Goal: Navigation & Orientation: Find specific page/section

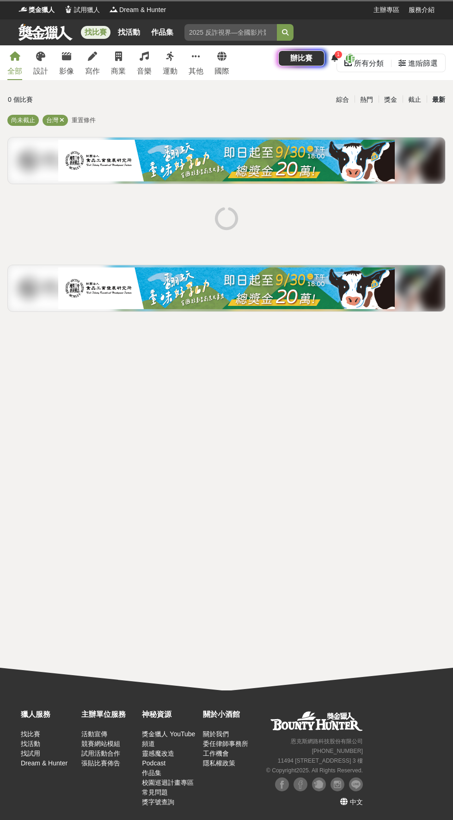
click at [340, 52] on span "1" at bounding box center [338, 54] width 3 height 5
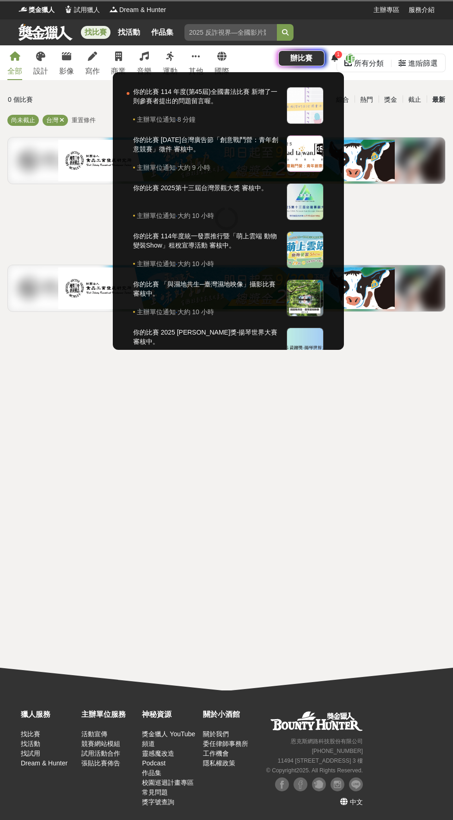
click at [338, 54] on icon at bounding box center [335, 57] width 6 height 7
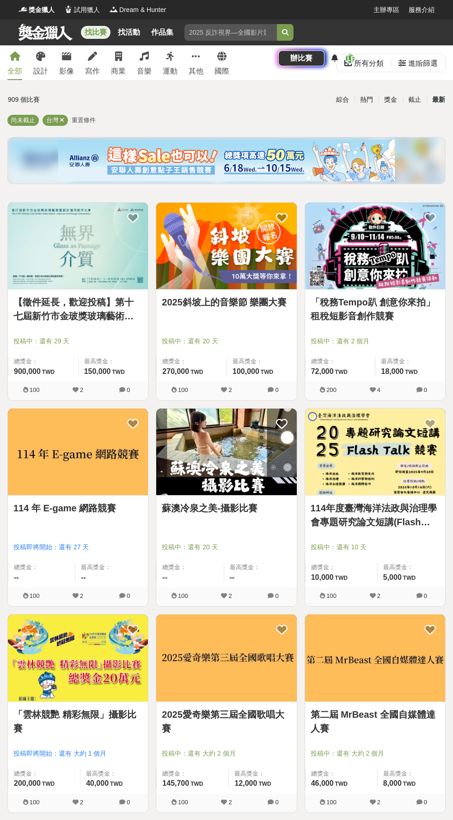
click at [340, 53] on div at bounding box center [334, 58] width 11 height 11
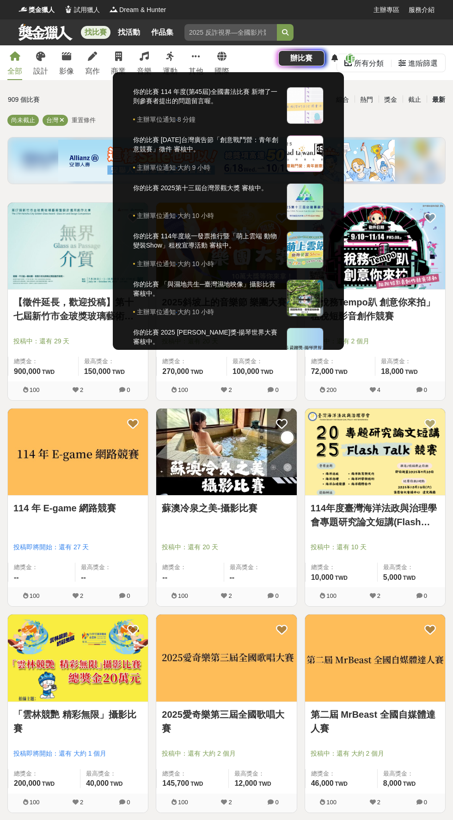
click at [324, 87] on div at bounding box center [305, 105] width 37 height 37
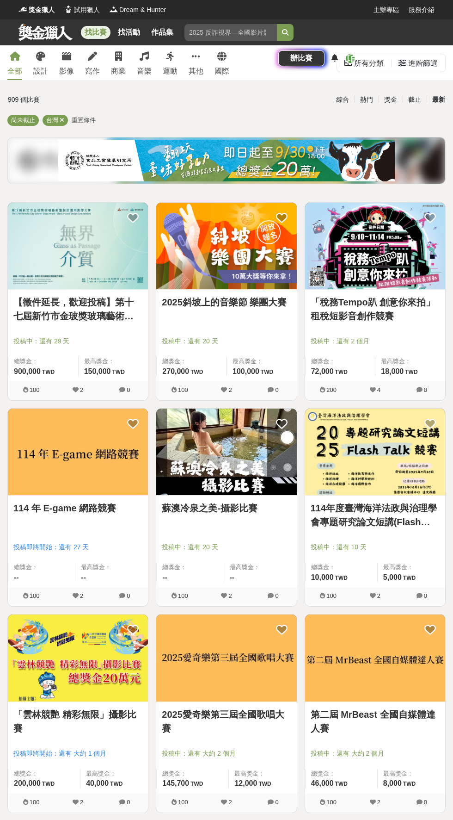
click at [338, 54] on icon at bounding box center [335, 57] width 6 height 7
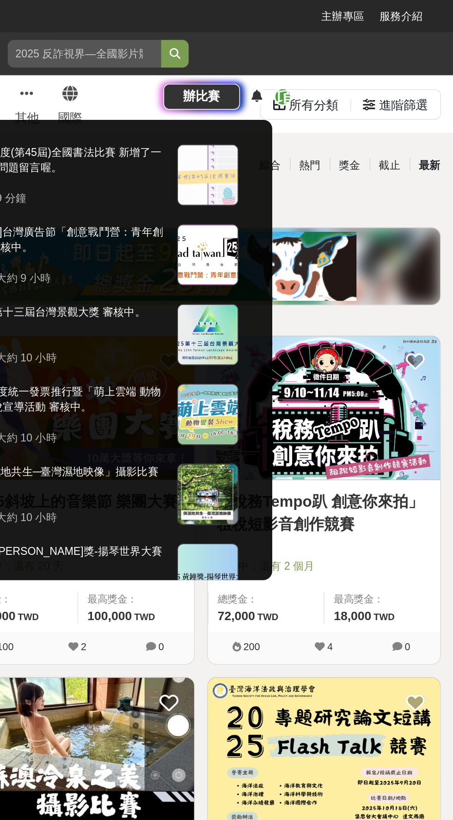
click at [426, 31] on div at bounding box center [226, 410] width 453 height 820
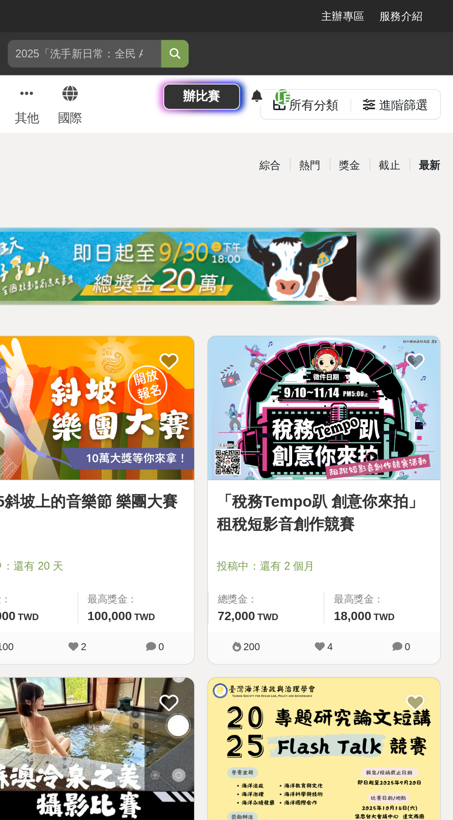
click at [338, 54] on icon at bounding box center [335, 57] width 6 height 7
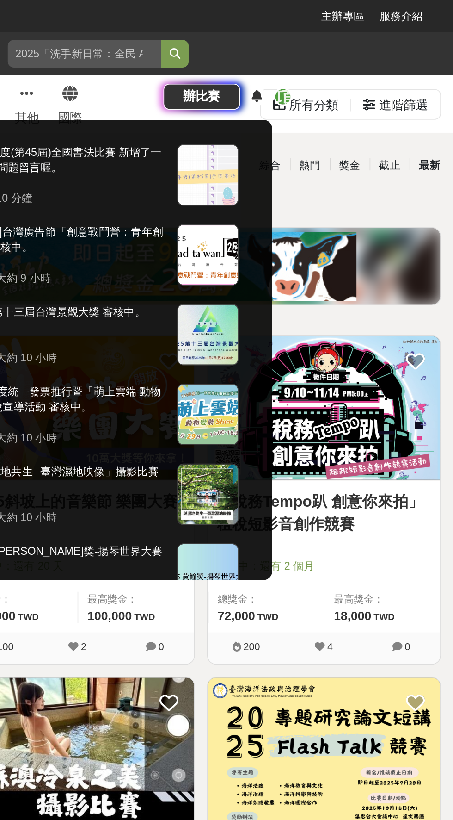
click at [427, 31] on div at bounding box center [226, 410] width 453 height 820
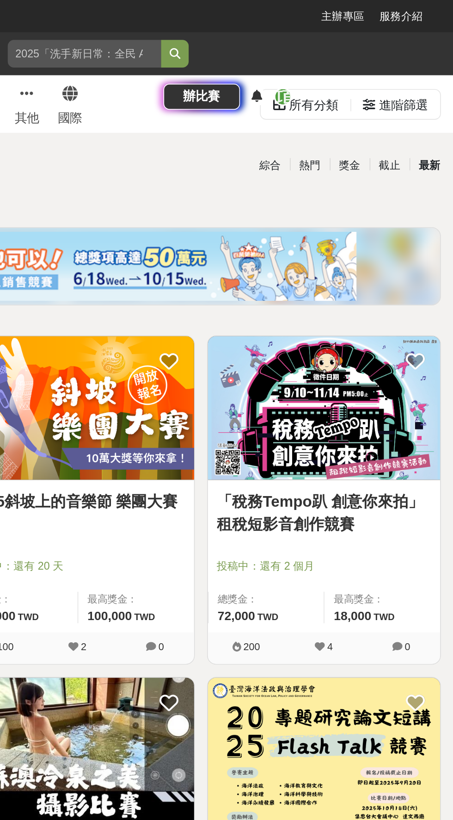
click at [431, 55] on icon at bounding box center [430, 58] width 7 height 7
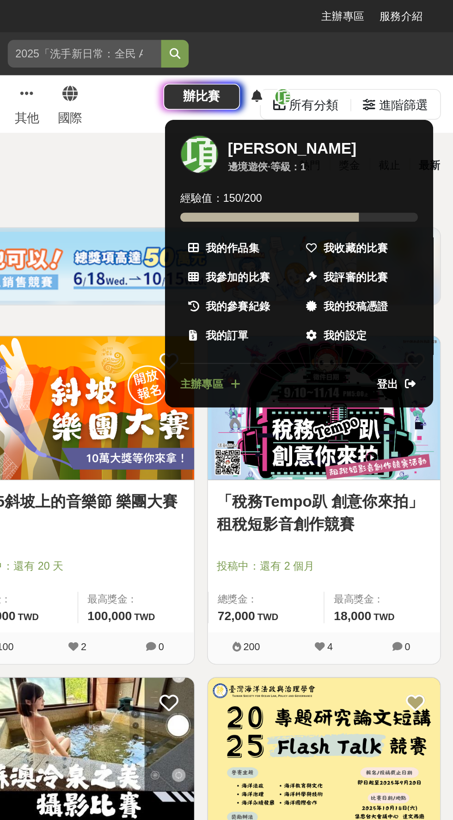
click at [407, 162] on span "我評審的比賽" at bounding box center [394, 167] width 39 height 10
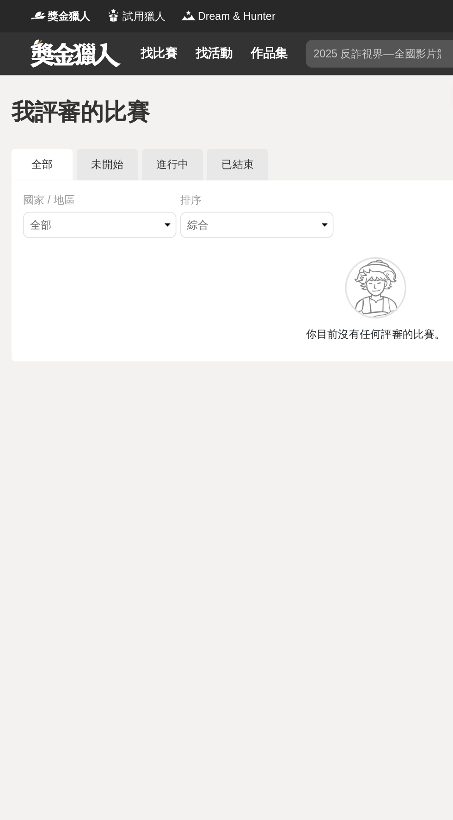
click at [64, 99] on link "未開始" at bounding box center [64, 99] width 37 height 19
click at [106, 98] on link "進行中" at bounding box center [104, 99] width 37 height 19
click at [148, 93] on link "已結束" at bounding box center [143, 99] width 37 height 19
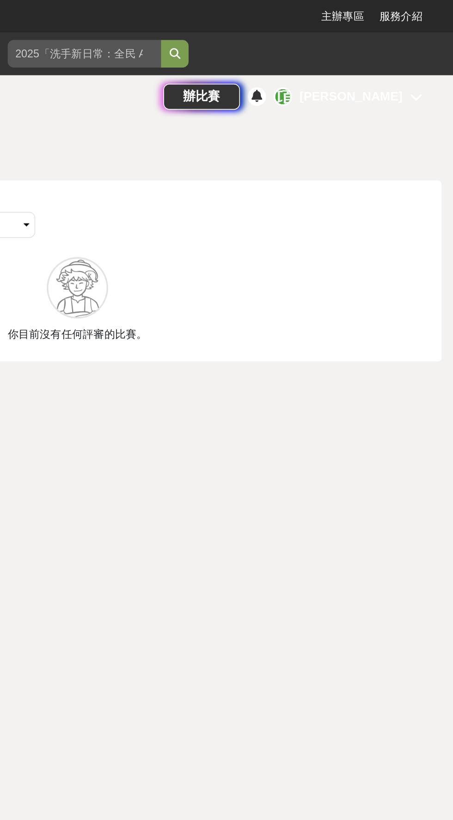
click at [428, 55] on icon at bounding box center [430, 58] width 7 height 7
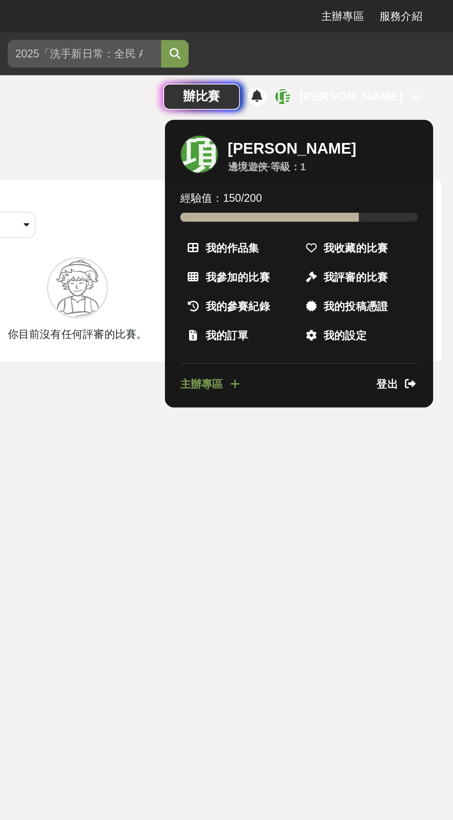
click at [313, 227] on span "主辦專區" at bounding box center [302, 232] width 26 height 10
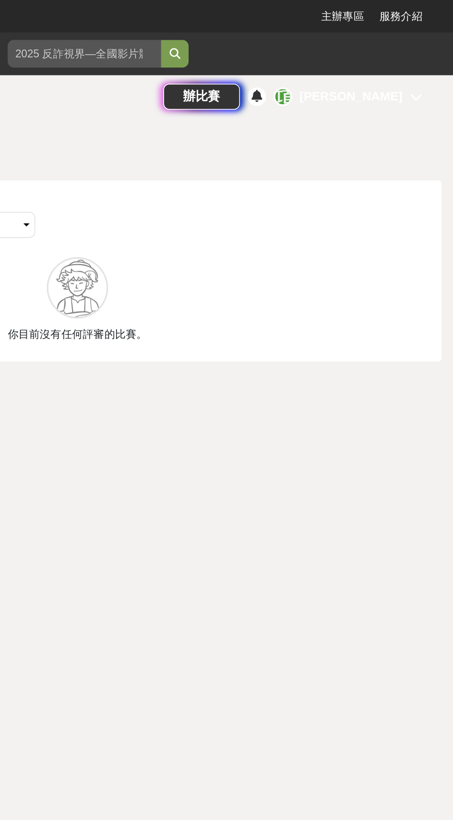
click at [338, 54] on icon at bounding box center [335, 57] width 6 height 7
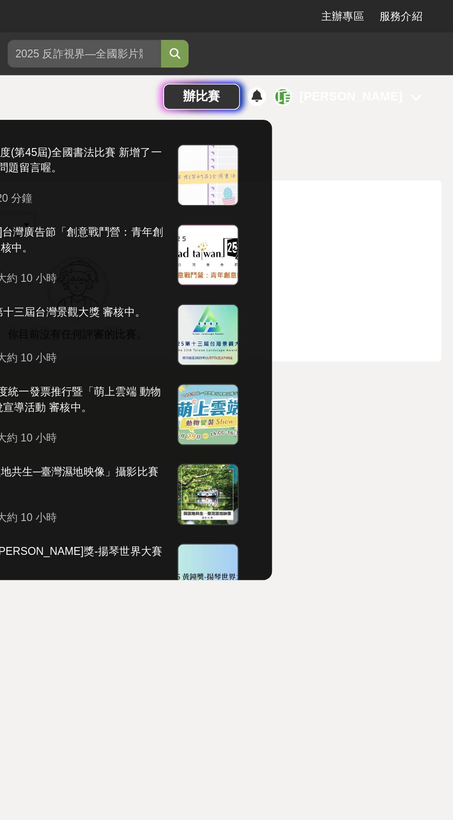
click at [427, 36] on div at bounding box center [226, 410] width 453 height 820
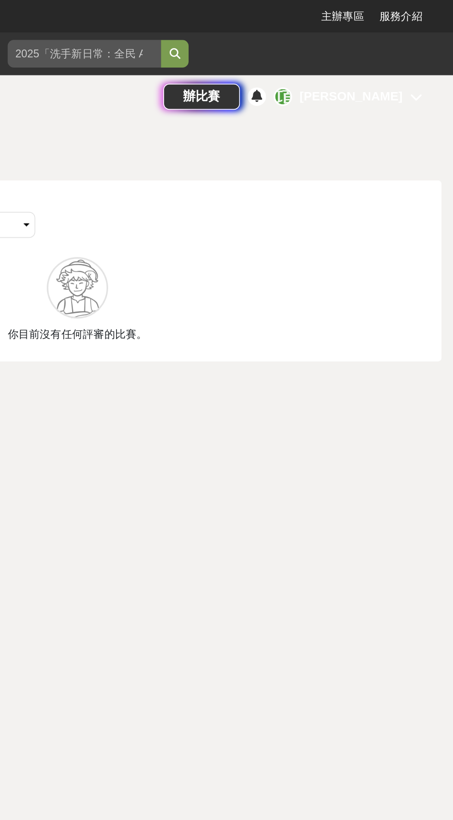
click at [431, 55] on icon at bounding box center [430, 58] width 7 height 7
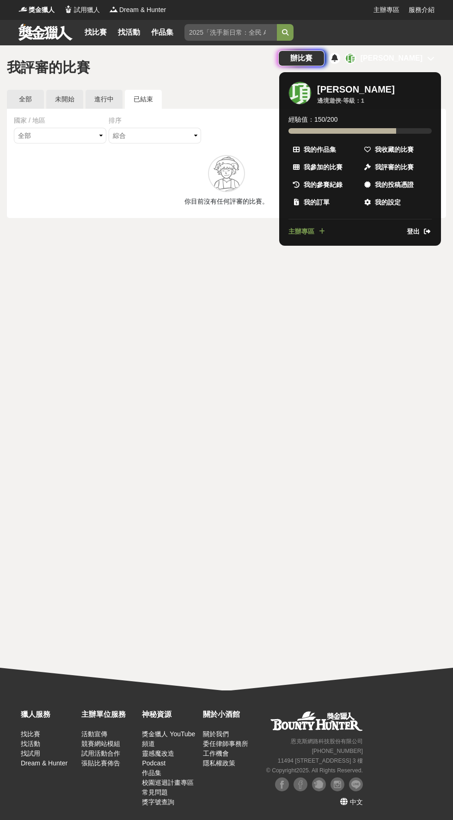
click at [420, 46] on div at bounding box center [226, 410] width 453 height 820
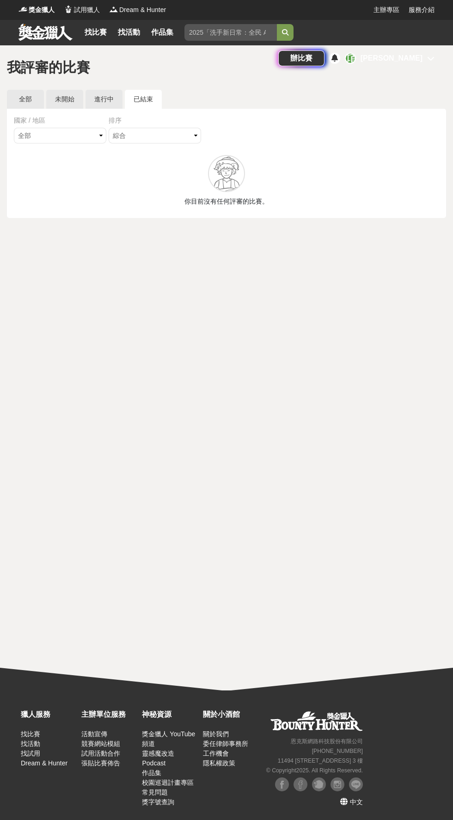
click at [421, 53] on div "[PERSON_NAME]" at bounding box center [392, 58] width 62 height 11
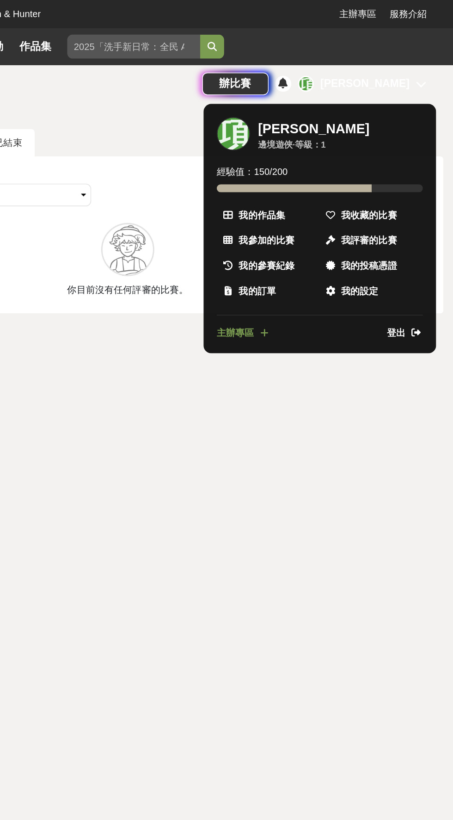
click at [417, 227] on span "登出" at bounding box center [413, 232] width 13 height 10
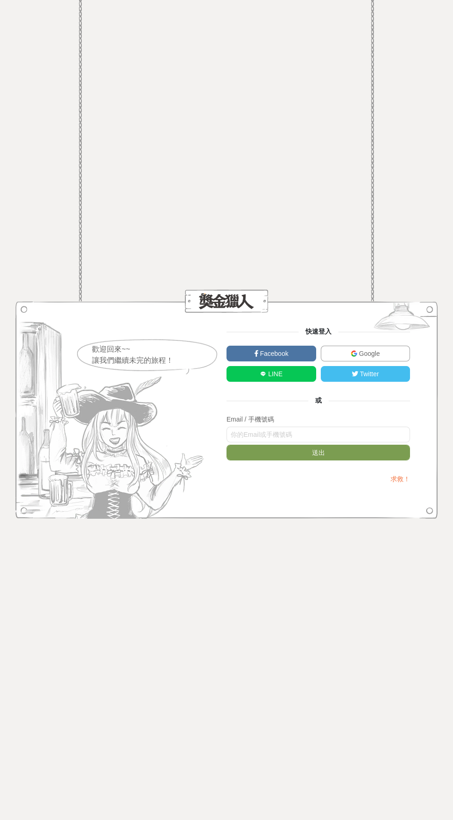
click at [386, 351] on link "Google" at bounding box center [366, 354] width 90 height 16
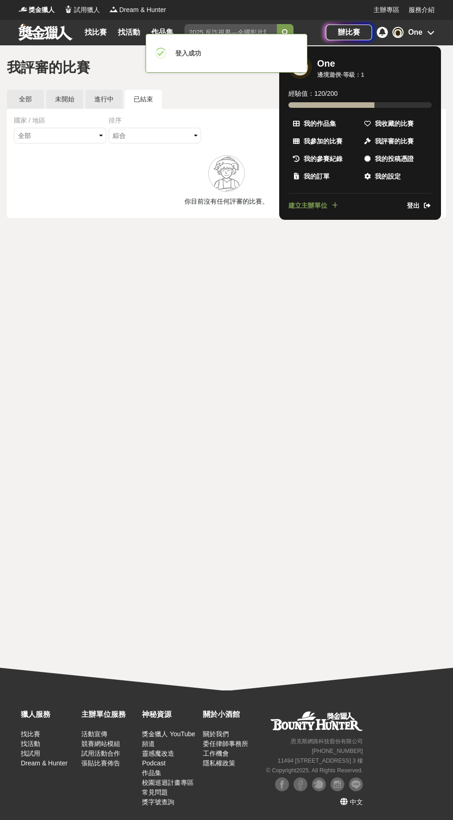
click at [327, 141] on span "我參加的比賽" at bounding box center [323, 141] width 39 height 10
